Goal: Download file/media

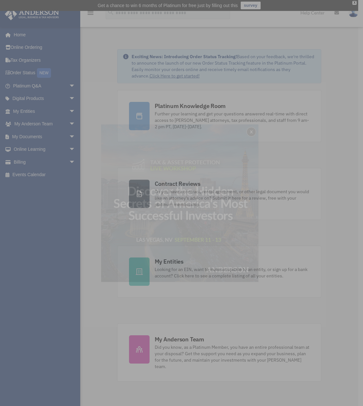
click at [34, 109] on div "x" at bounding box center [181, 203] width 363 height 406
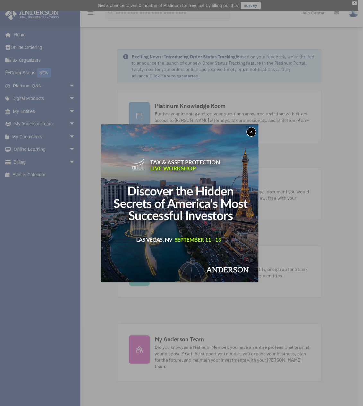
click at [41, 136] on div "x" at bounding box center [181, 203] width 363 height 406
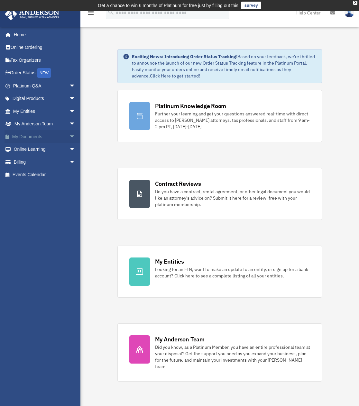
click at [69, 136] on span "arrow_drop_down" at bounding box center [75, 136] width 13 height 13
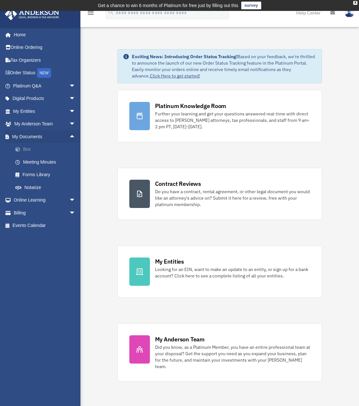
click at [31, 150] on link "Box" at bounding box center [47, 149] width 76 height 13
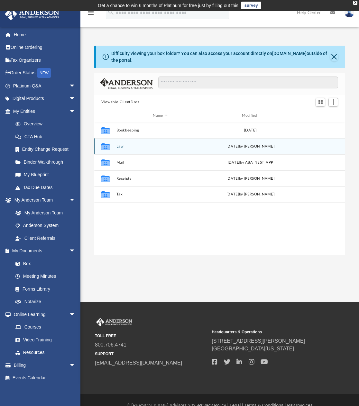
scroll to position [141, 246]
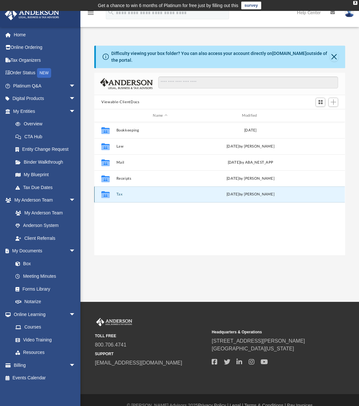
click at [139, 196] on button "Tax" at bounding box center [159, 194] width 87 height 4
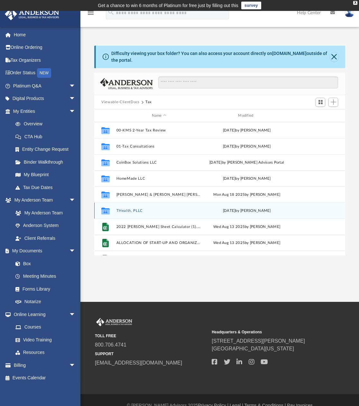
click at [132, 211] on button "THealth, PLLC" at bounding box center [158, 211] width 85 height 4
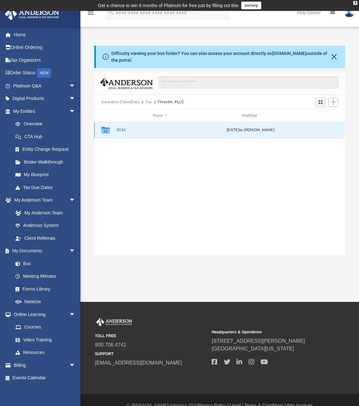
click at [119, 131] on button "2024" at bounding box center [159, 130] width 87 height 4
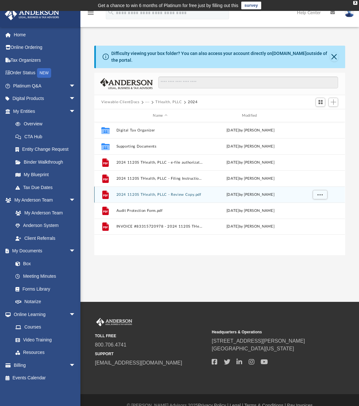
click at [182, 198] on div "File 2024 1120S THealth, PLLC - Review Copy.pdf Thu Aug 21 2025 by Jasmine Splu…" at bounding box center [219, 194] width 250 height 16
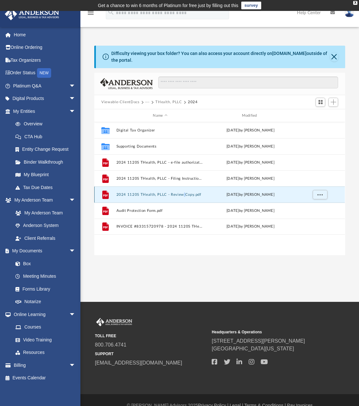
click at [185, 194] on button "2024 1120S THealth, PLLC - Review Copy.pdf" at bounding box center [159, 194] width 87 height 4
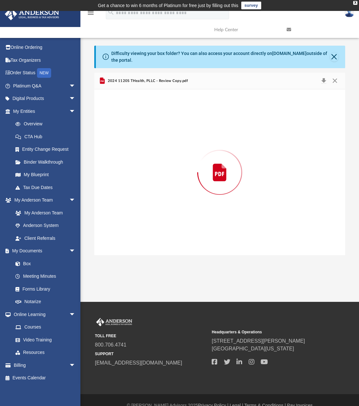
click at [185, 194] on div "Preview" at bounding box center [219, 172] width 250 height 166
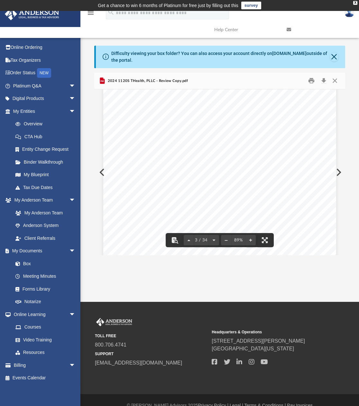
scroll to position [654, 0]
